Goal: Use online tool/utility

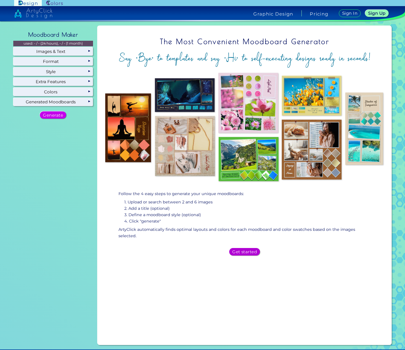
click at [244, 254] on div "Get started" at bounding box center [245, 251] width 28 height 7
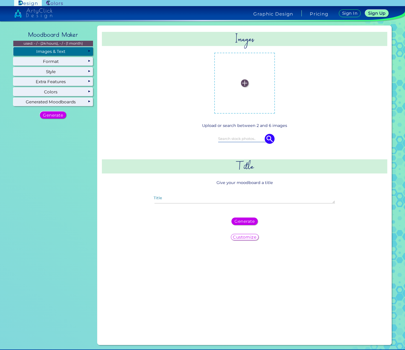
scroll to position [0, 0]
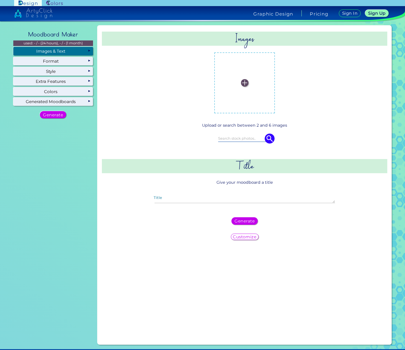
click at [245, 84] on img at bounding box center [244, 82] width 7 height 7
click at [0, 0] on input "file" at bounding box center [0, 0] width 0 height 0
click at [280, 86] on label at bounding box center [277, 82] width 55 height 55
click at [0, 0] on input "file" at bounding box center [0, 0] width 0 height 0
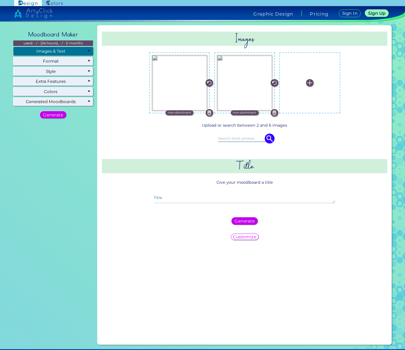
click at [310, 82] on img at bounding box center [309, 82] width 7 height 7
click at [0, 0] on input "file" at bounding box center [0, 0] width 0 height 0
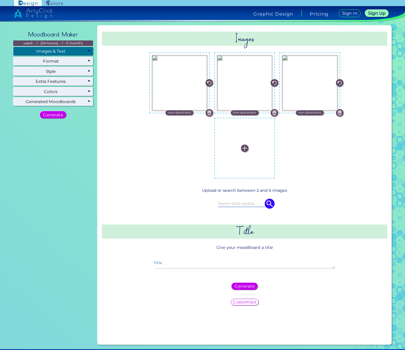
click at [248, 146] on label at bounding box center [244, 147] width 55 height 55
click at [0, 0] on input "file" at bounding box center [0, 0] width 0 height 0
click at [283, 148] on label at bounding box center [277, 147] width 55 height 55
click at [0, 0] on input "file" at bounding box center [0, 0] width 0 height 0
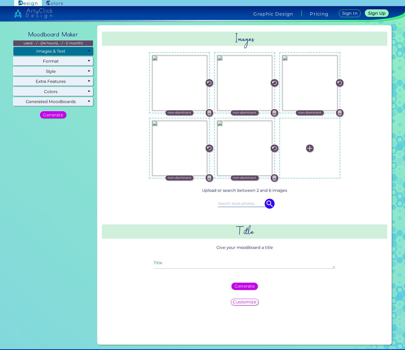
click at [315, 148] on label at bounding box center [309, 147] width 55 height 55
click at [0, 0] on input "file" at bounding box center [0, 0] width 0 height 0
click at [247, 284] on h5 "Generate" at bounding box center [245, 286] width 18 height 4
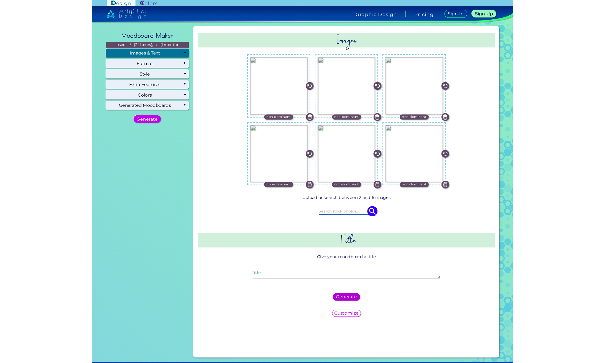
scroll to position [0, 0]
